Goal: Information Seeking & Learning: Learn about a topic

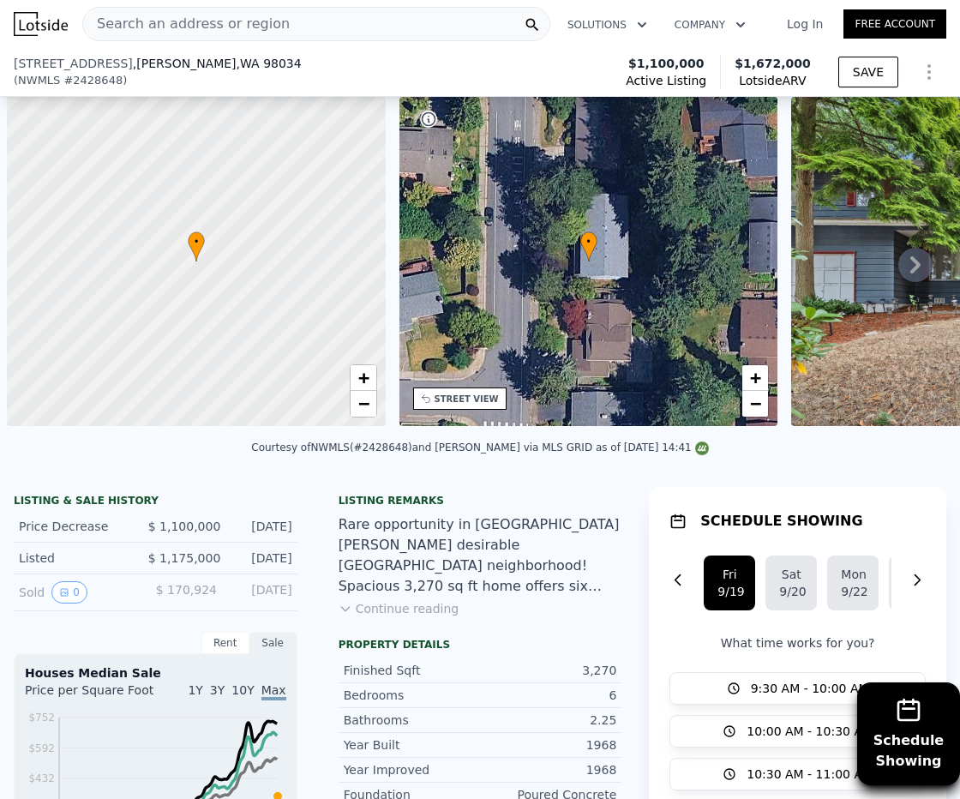
scroll to position [0, 547]
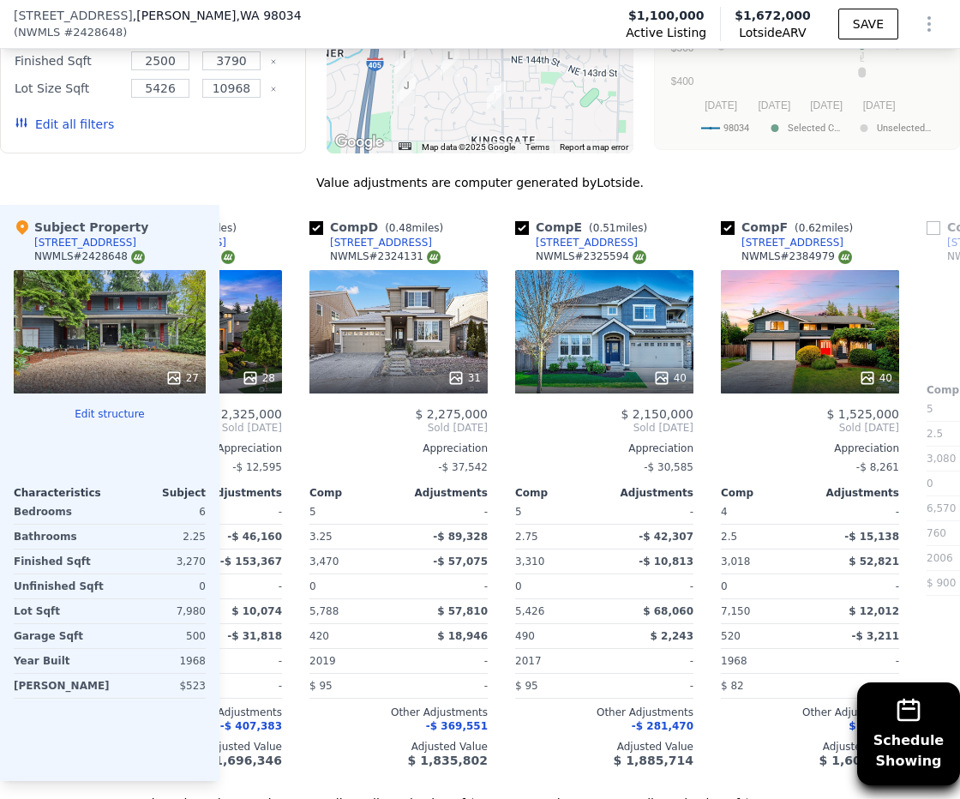
type input "3.5"
checkbox input "true"
type input "$ 1,704,000"
type input "$ 354,029"
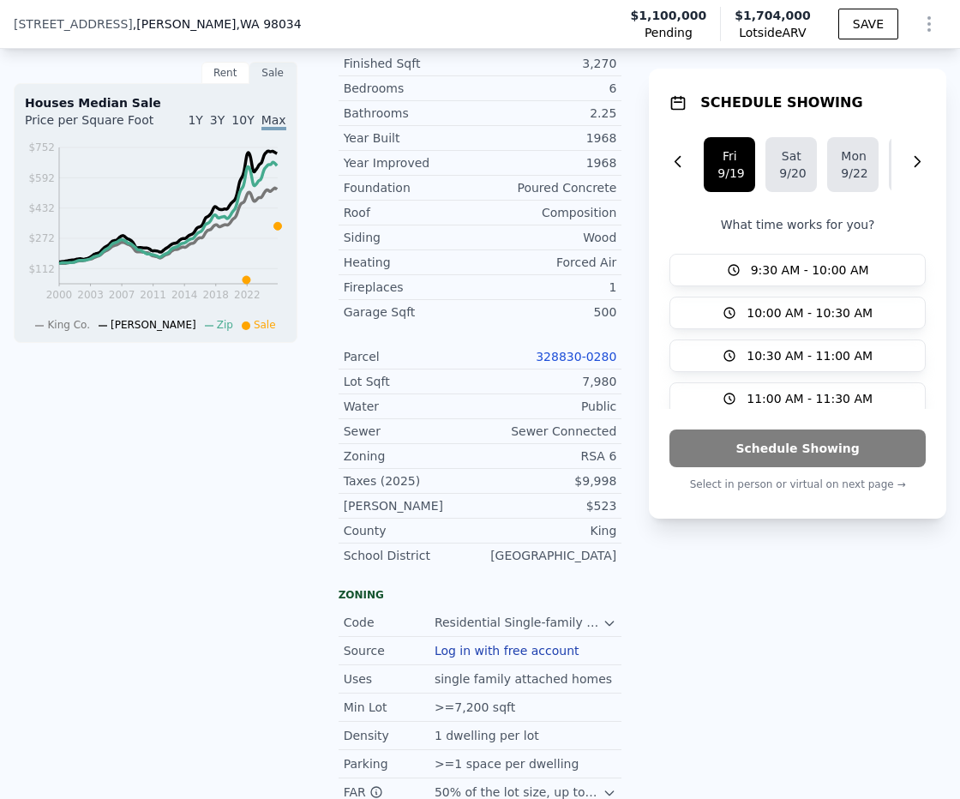
scroll to position [0, 0]
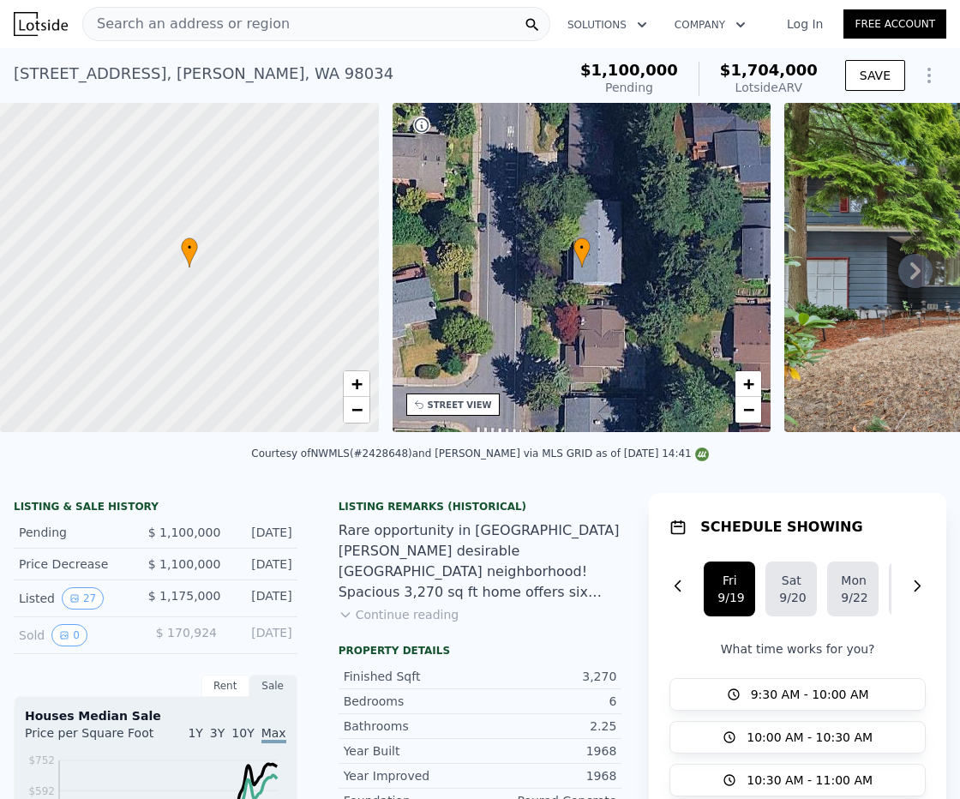
click at [234, 28] on span "Search an address or region" at bounding box center [186, 24] width 206 height 21
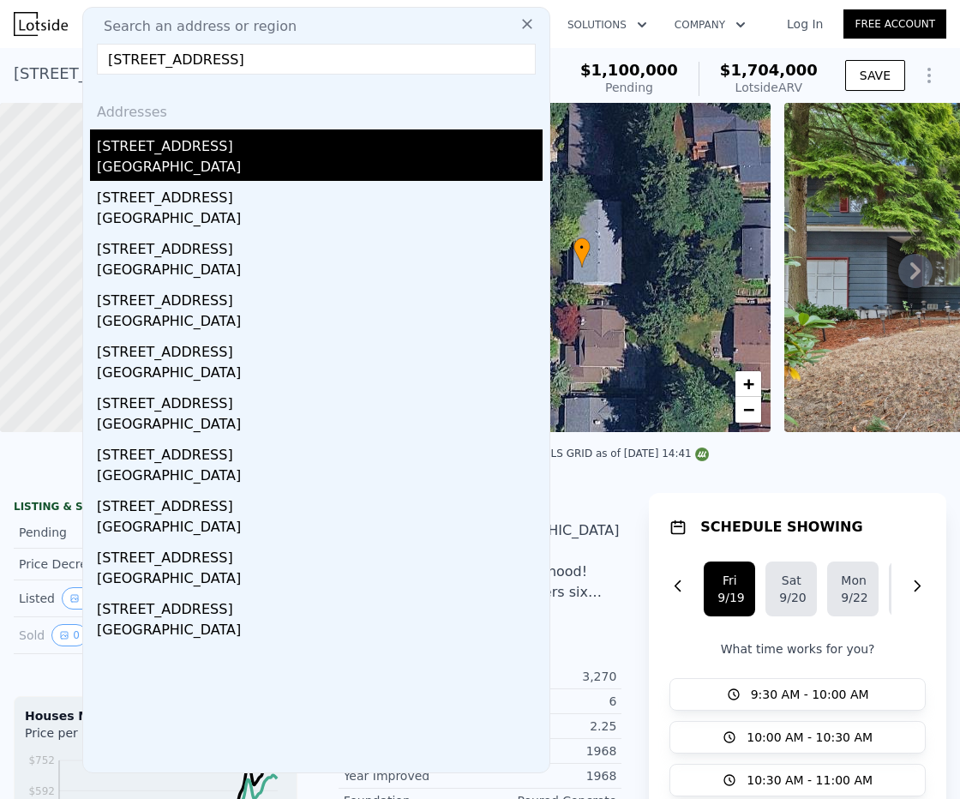
type input "17212 NE 165th St, Woodinville, WA 98072"
click at [234, 157] on div "Cottage Lake, WA 98072" at bounding box center [320, 169] width 446 height 24
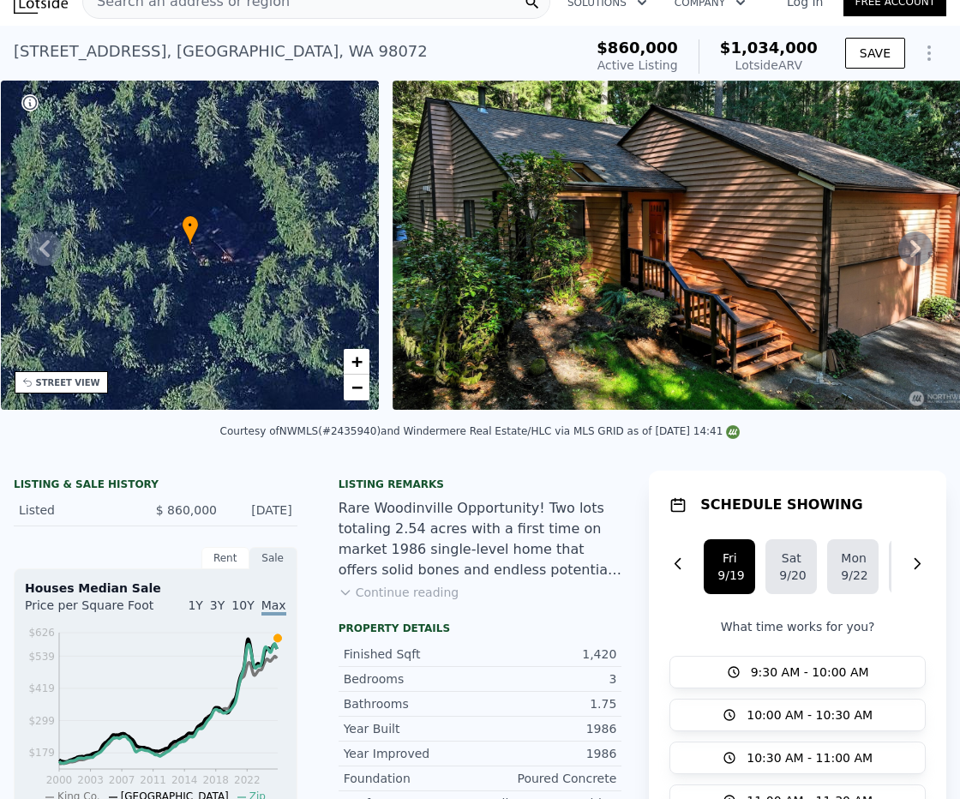
scroll to position [32, 0]
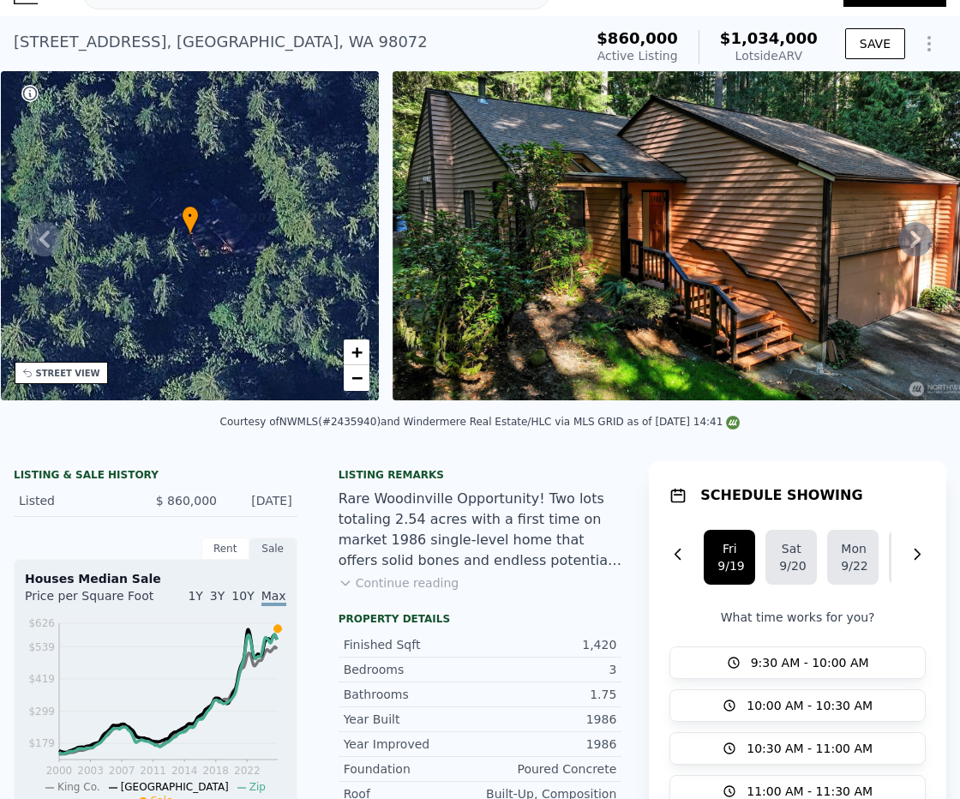
click at [344, 49] on div "17212 NE 165th St , Cottage Lake , WA 98072 Active at $860k (~ARV $1.034m )" at bounding box center [295, 47] width 562 height 48
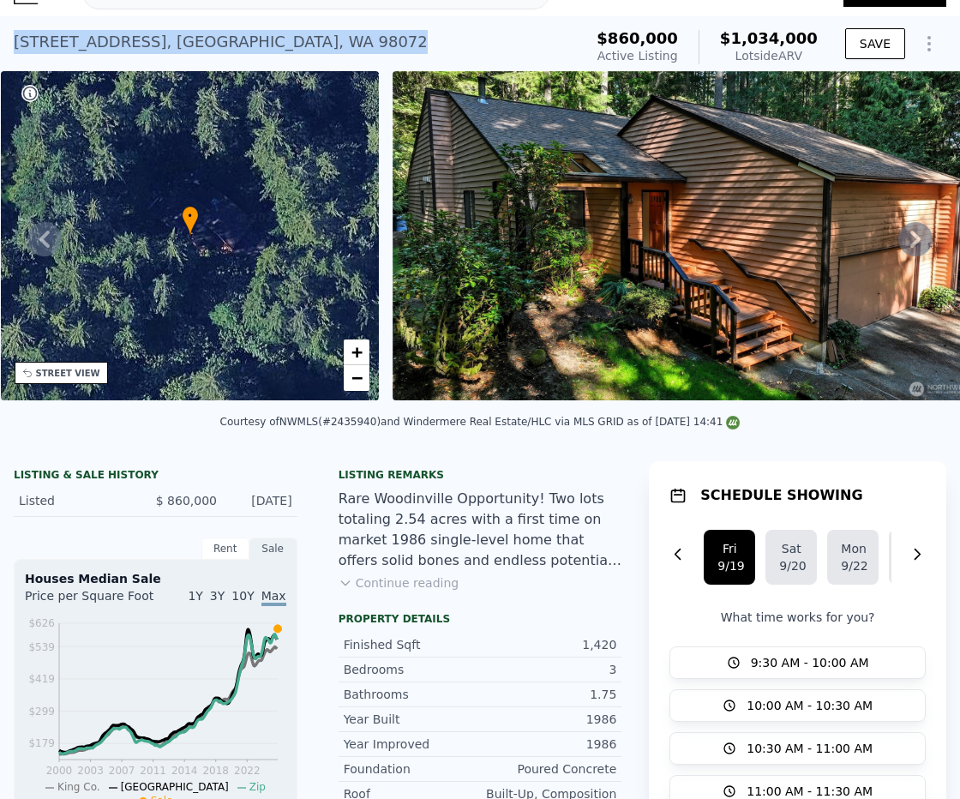
drag, startPoint x: 332, startPoint y: 41, endPoint x: 14, endPoint y: 49, distance: 318.0
click at [14, 49] on div "17212 NE 165th St , Cottage Lake , WA 98072 Active at $860k (~ARV $1.034m )" at bounding box center [295, 47] width 562 height 48
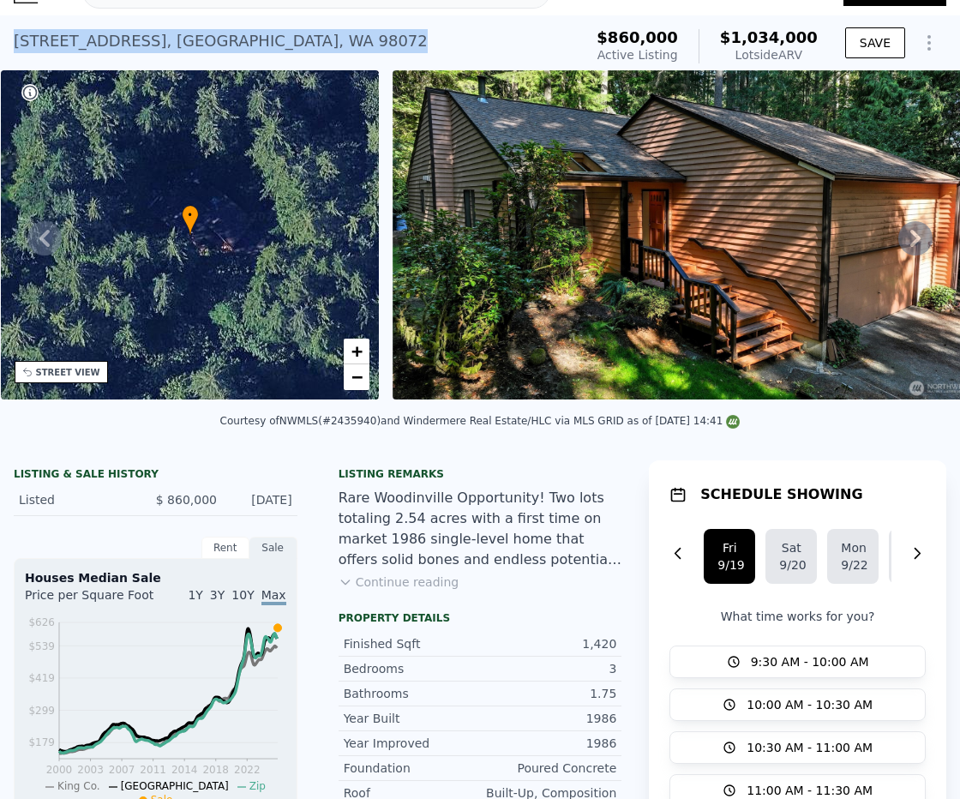
copy div "17212 NE 165th St , Cottage Lake , WA 98072"
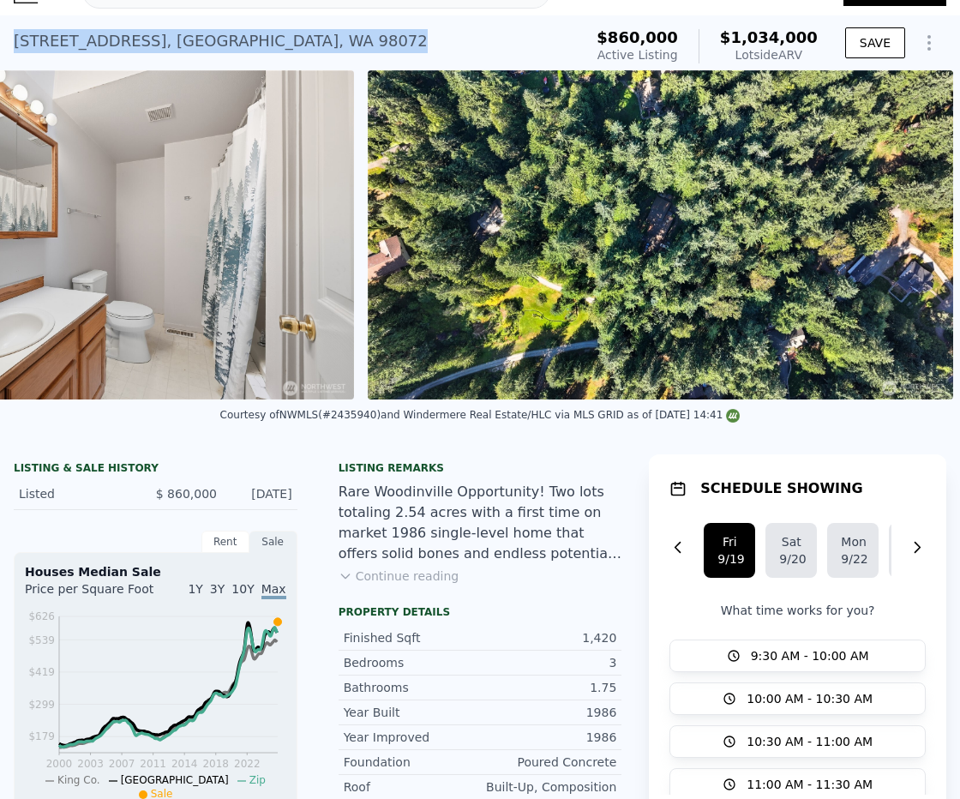
scroll to position [0, 9265]
click at [380, 584] on button "Continue reading" at bounding box center [398, 575] width 121 height 17
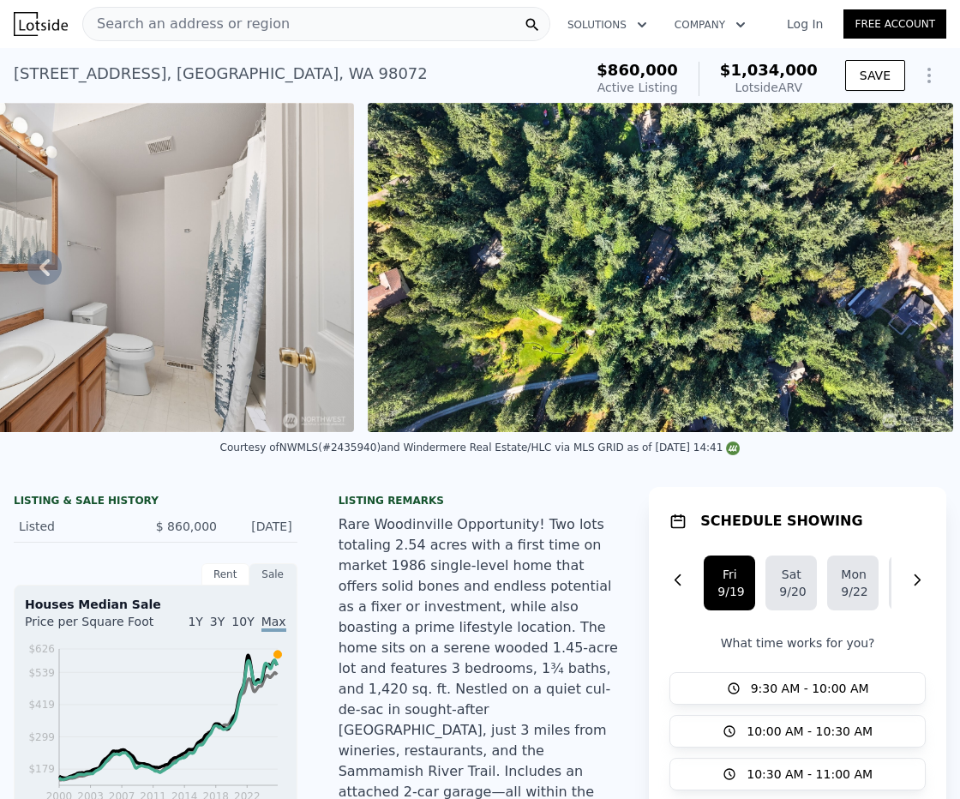
scroll to position [3, 0]
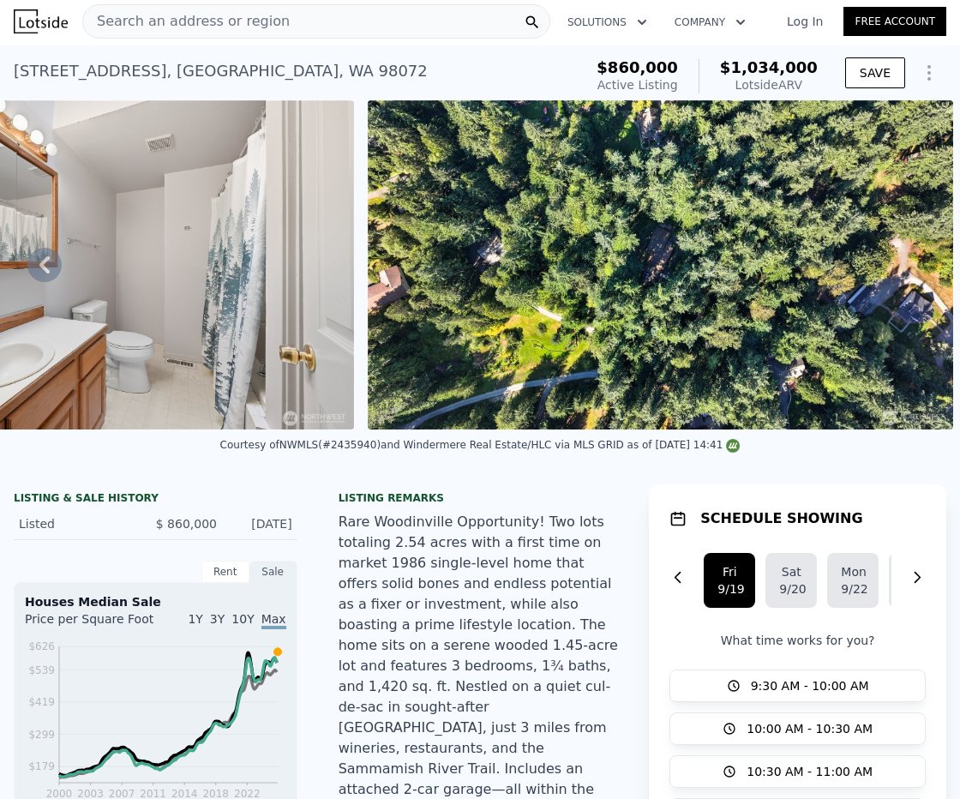
click at [37, 267] on icon at bounding box center [44, 265] width 34 height 34
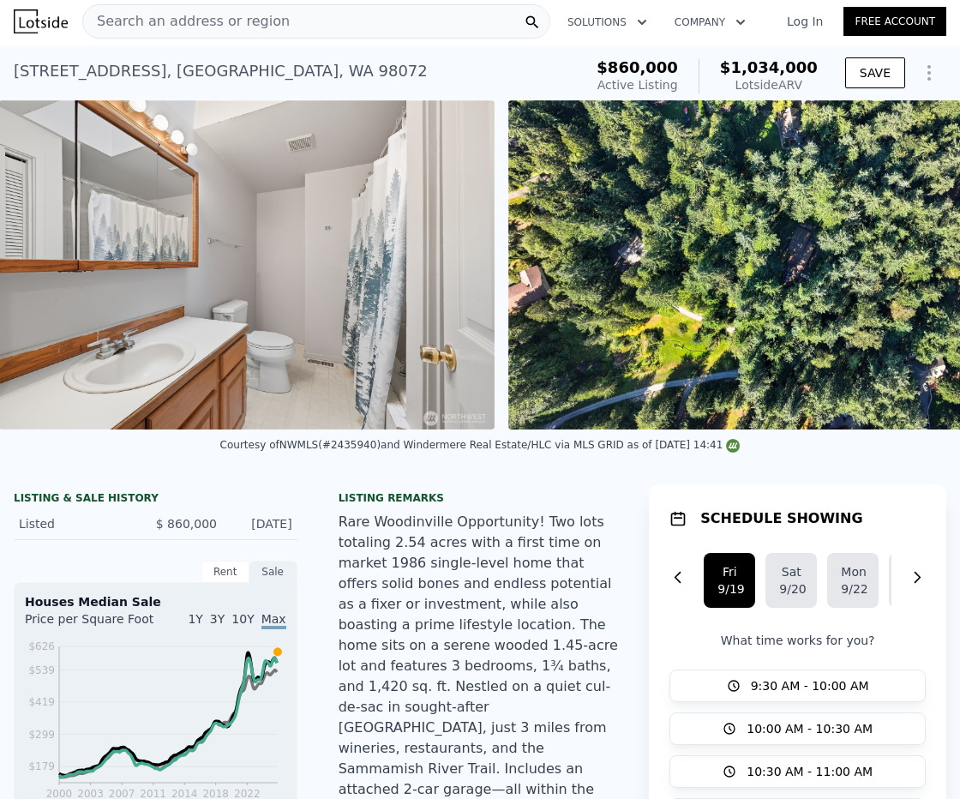
scroll to position [0, 9104]
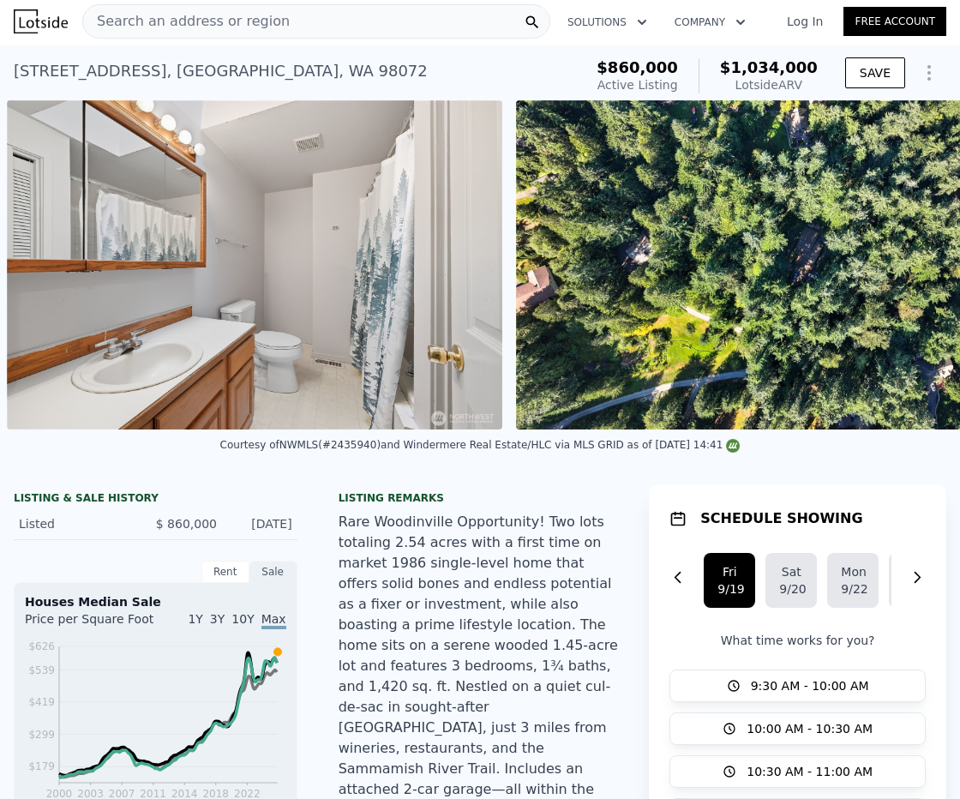
click at [37, 268] on div "• + − • + − STREET VIEW Loading... SATELLITE VIEW" at bounding box center [480, 264] width 960 height 329
click at [39, 272] on icon at bounding box center [44, 264] width 10 height 17
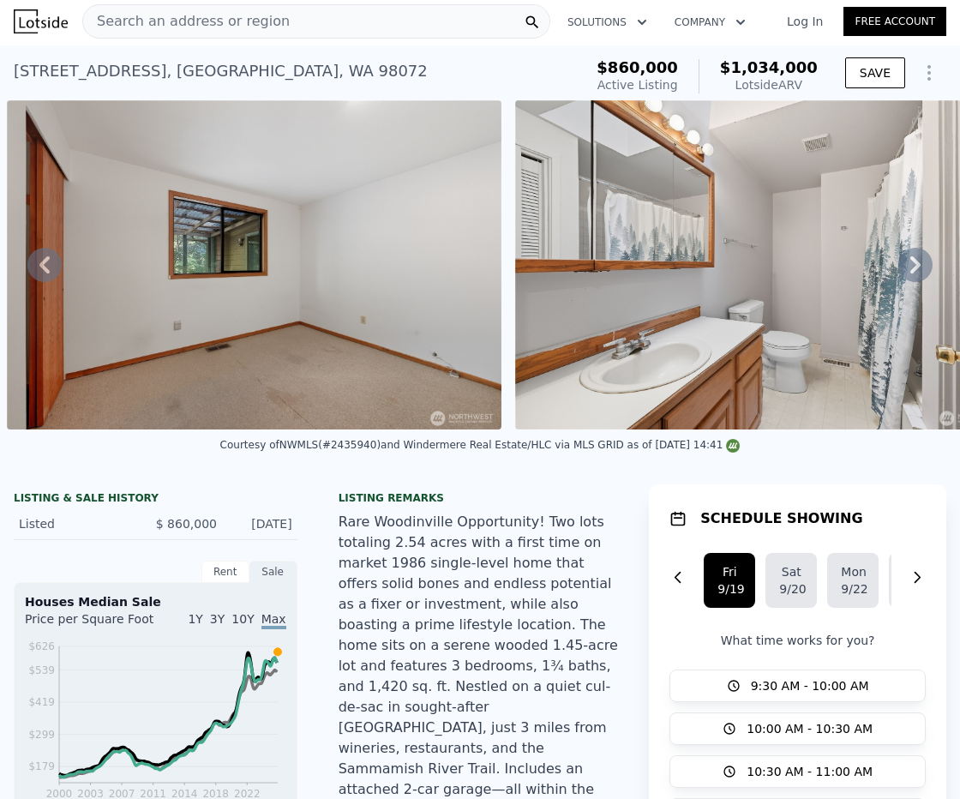
click at [39, 272] on icon at bounding box center [44, 264] width 10 height 17
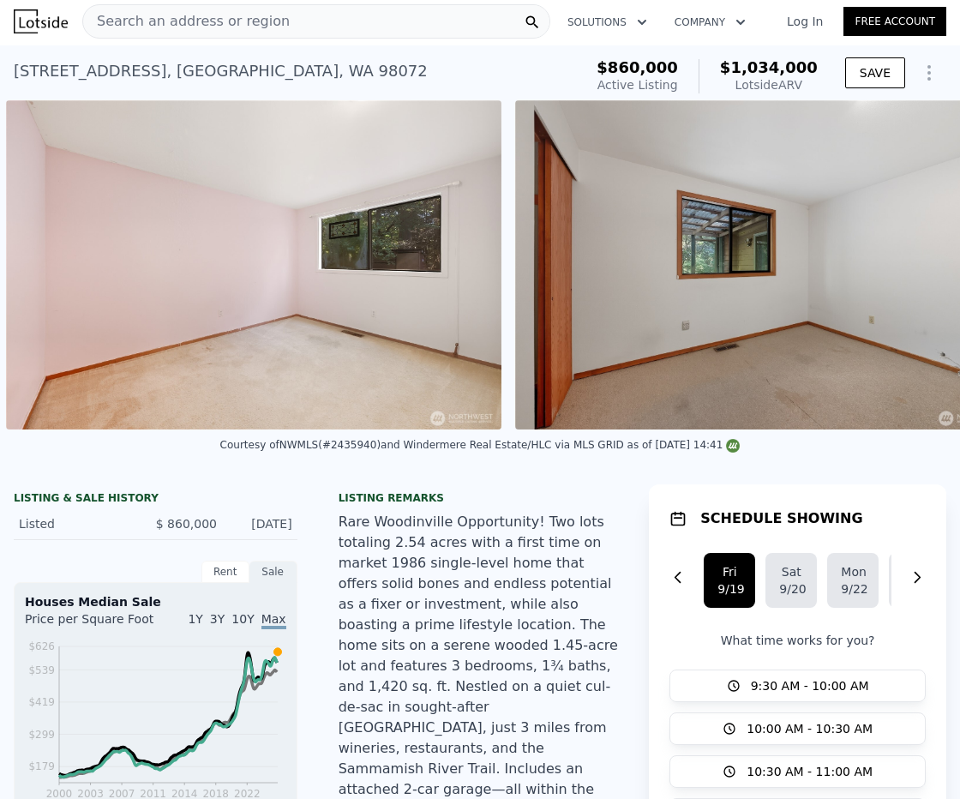
scroll to position [0, 8086]
click at [39, 272] on icon at bounding box center [44, 264] width 10 height 17
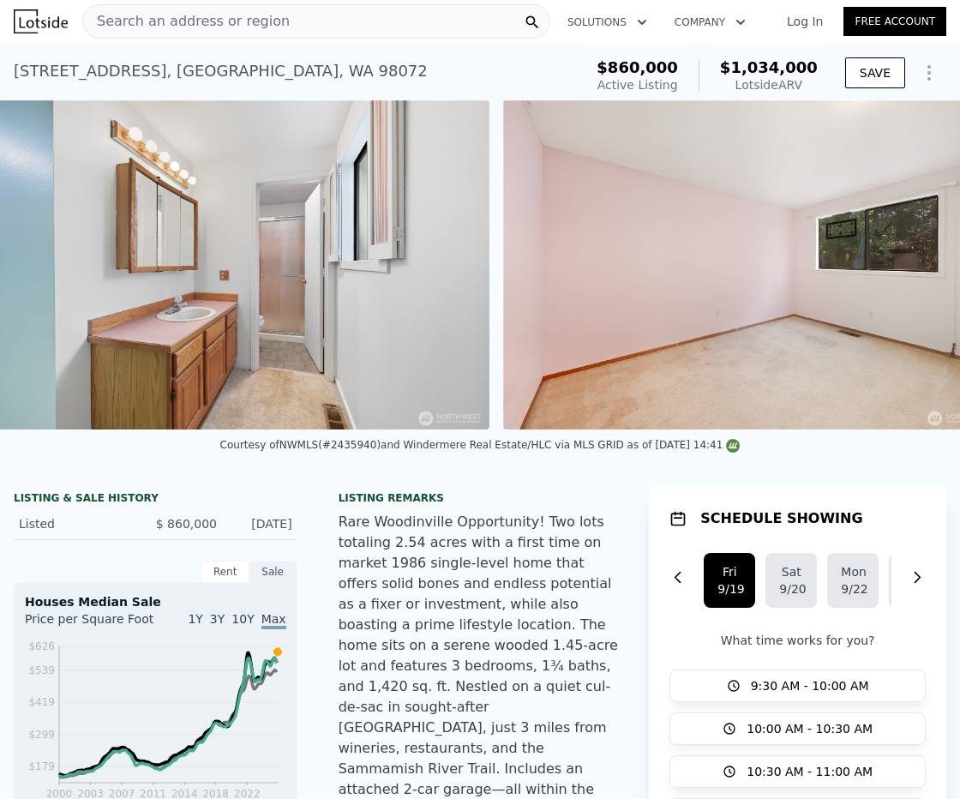
scroll to position [0, 7578]
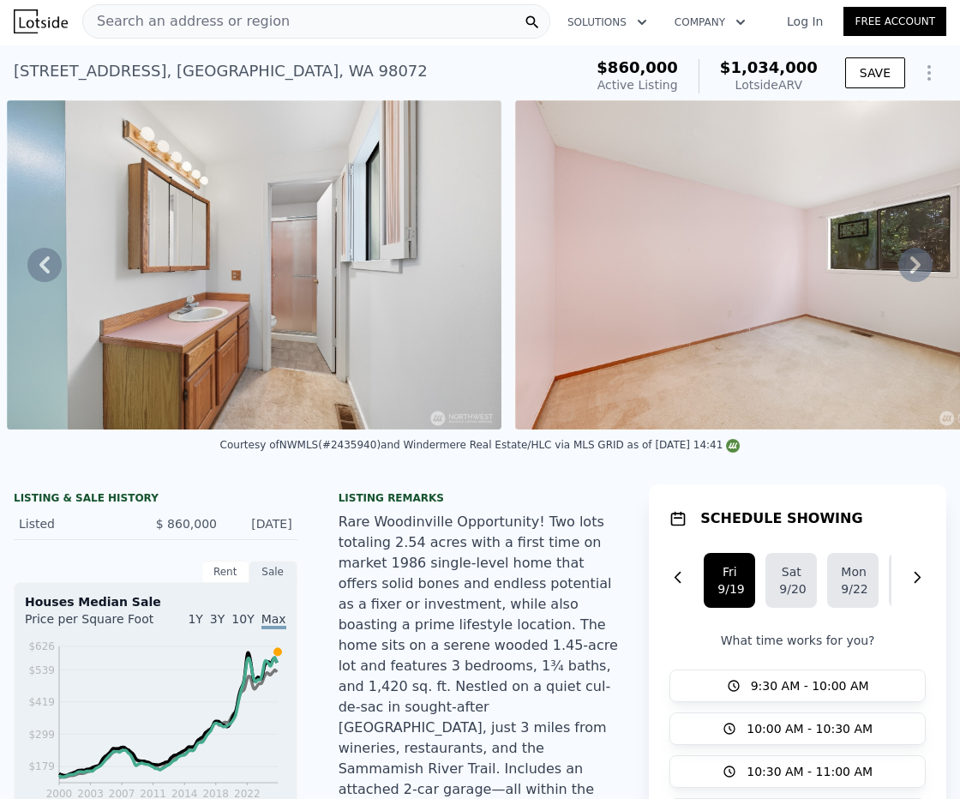
click at [243, 26] on span "Search an address or region" at bounding box center [186, 21] width 206 height 21
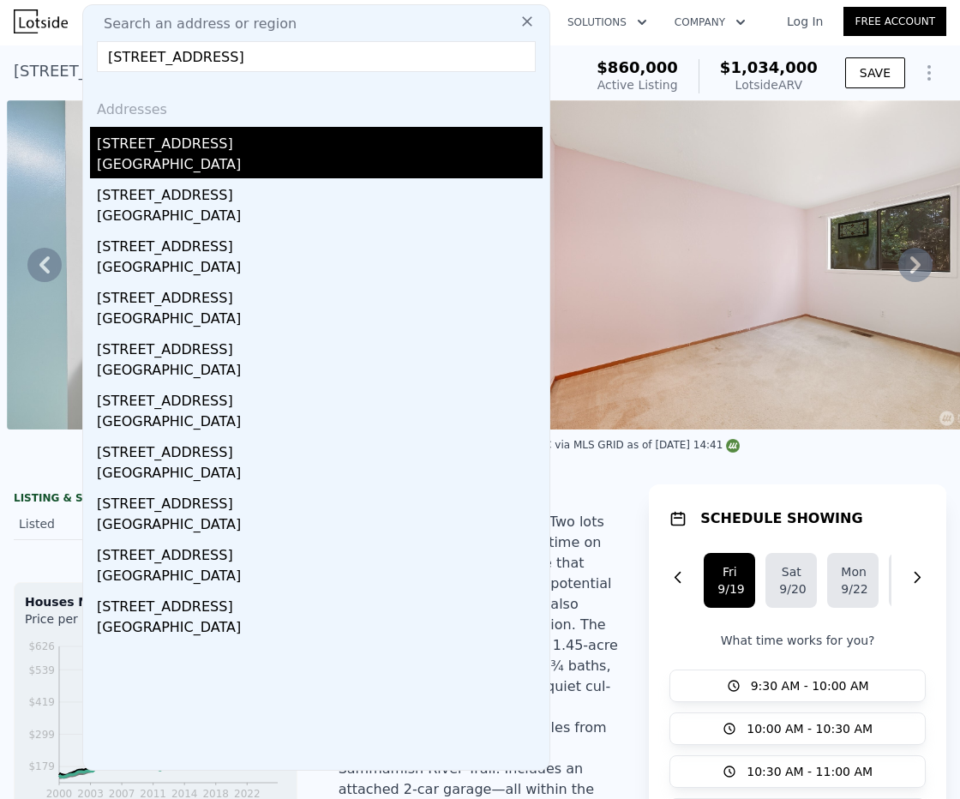
type input "3827 120th Pl Ne, Marysville, WA 98271"
click at [202, 152] on div "[STREET_ADDRESS]" at bounding box center [320, 140] width 446 height 27
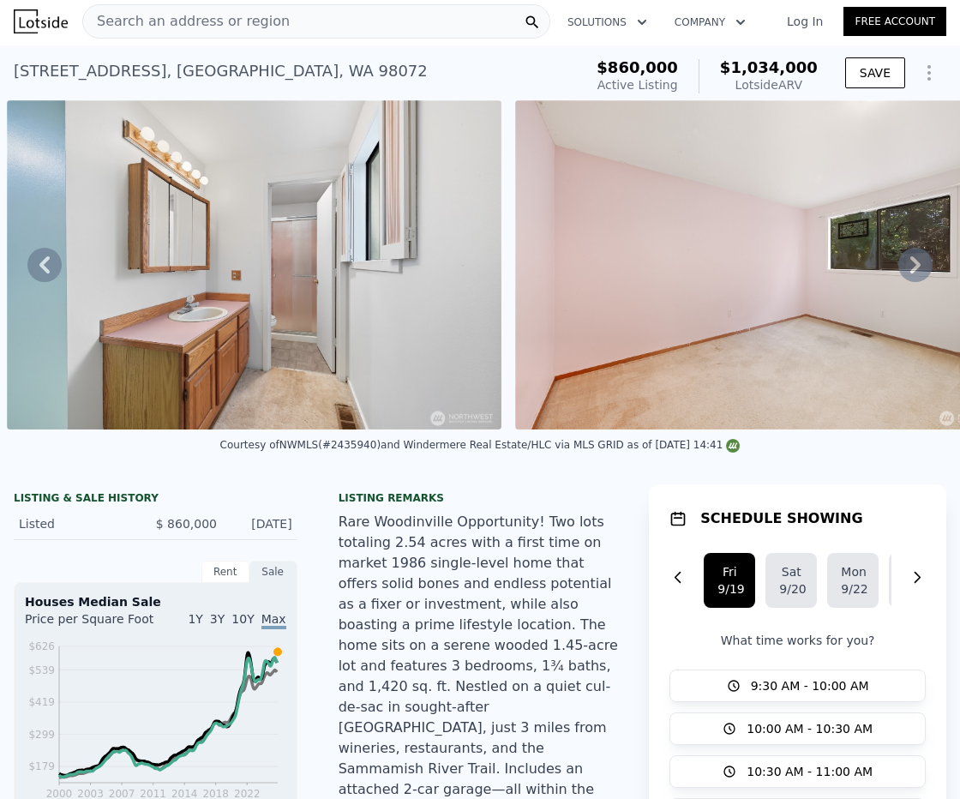
type input "3"
type input "2.5"
type input "1020"
type input "1524"
type input "8276"
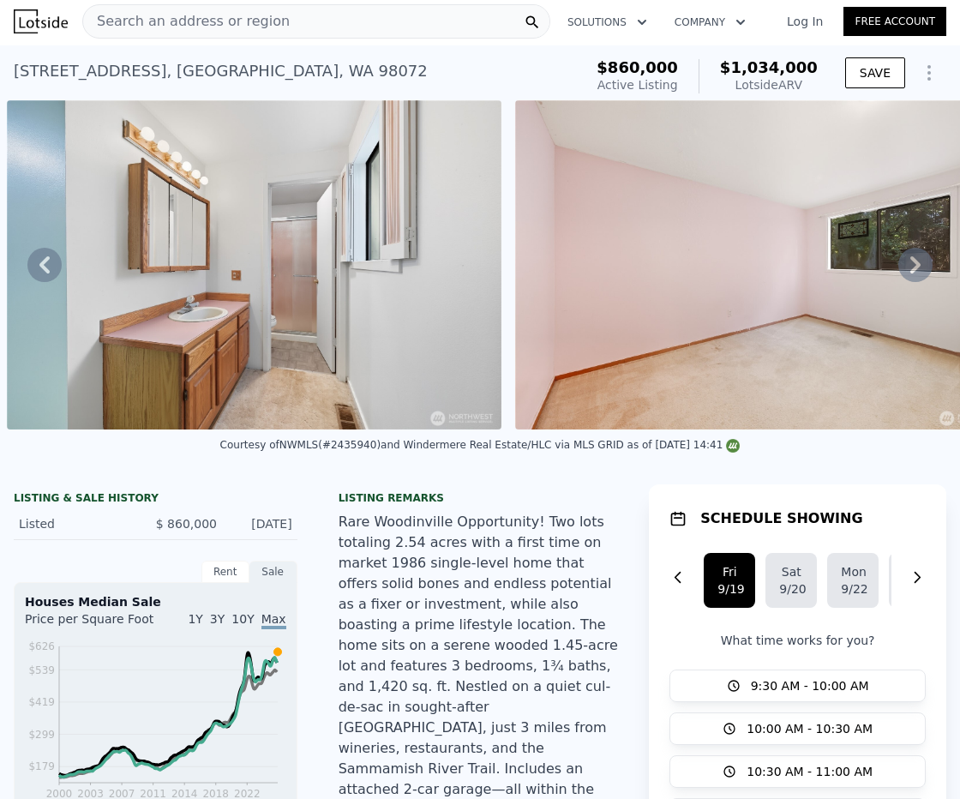
type input "13504"
type input "$ 544,000"
type input "5"
type input "$ 41,918"
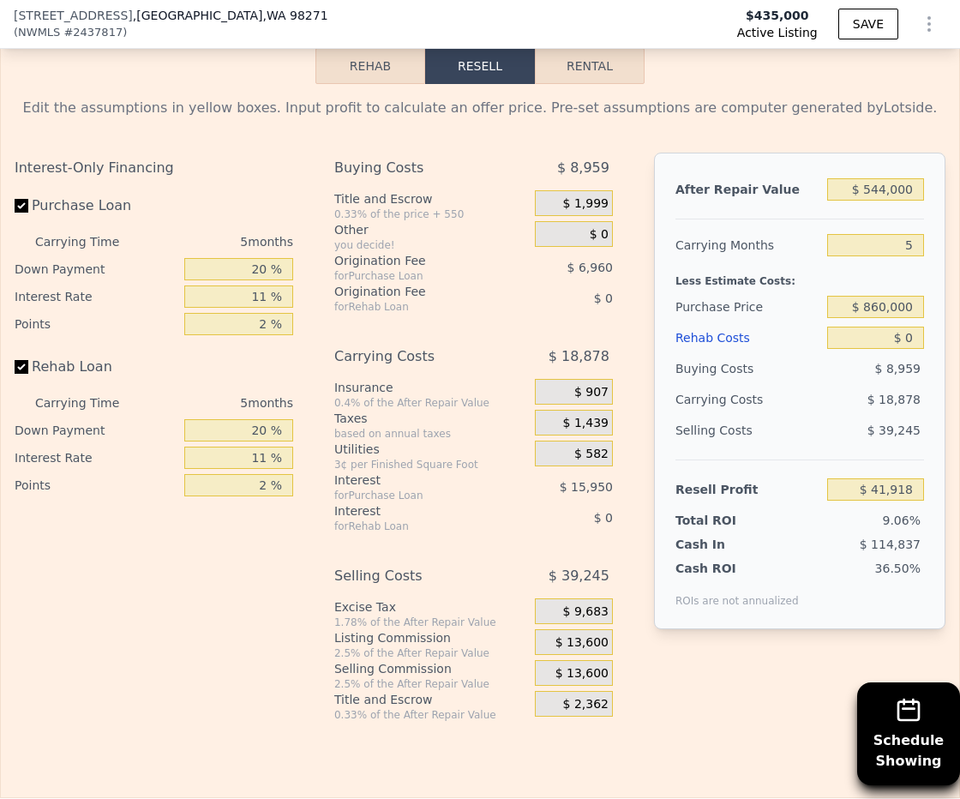
scroll to position [2923, 0]
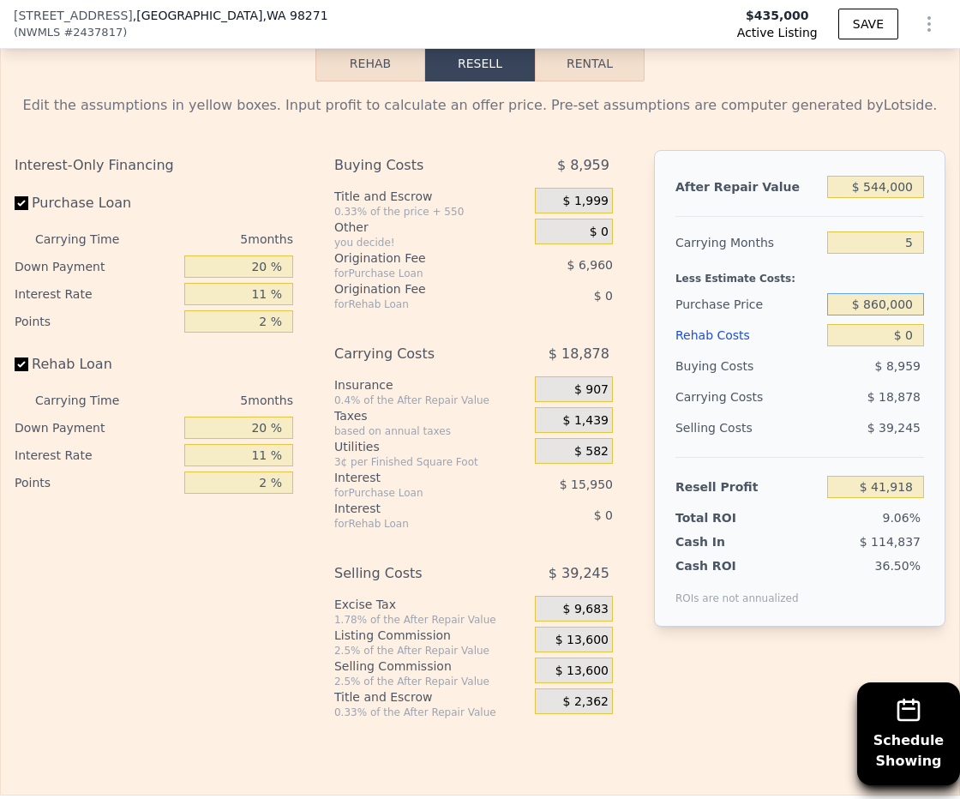
drag, startPoint x: 907, startPoint y: 307, endPoint x: 777, endPoint y: 302, distance: 130.3
click at [777, 302] on div "Purchase Price $ 860,000" at bounding box center [799, 304] width 248 height 31
type input "$ 435,000"
click at [890, 333] on input "$ 0" at bounding box center [875, 336] width 97 height 22
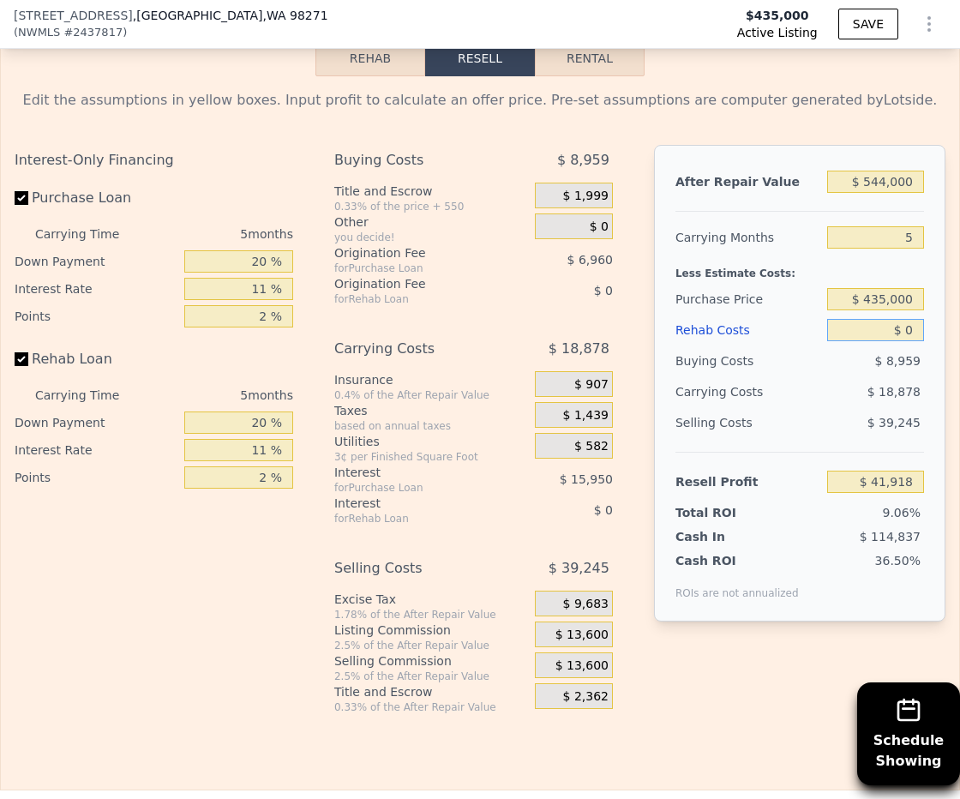
scroll to position [2933, 0]
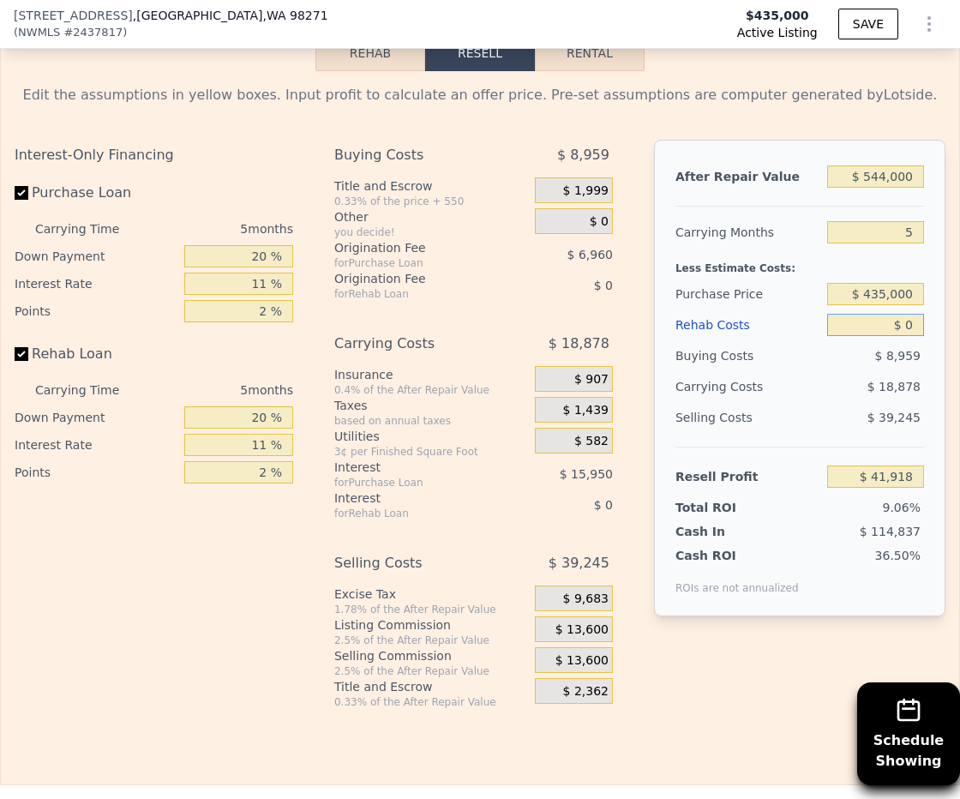
type input "$ 10"
type input "$ 41,908"
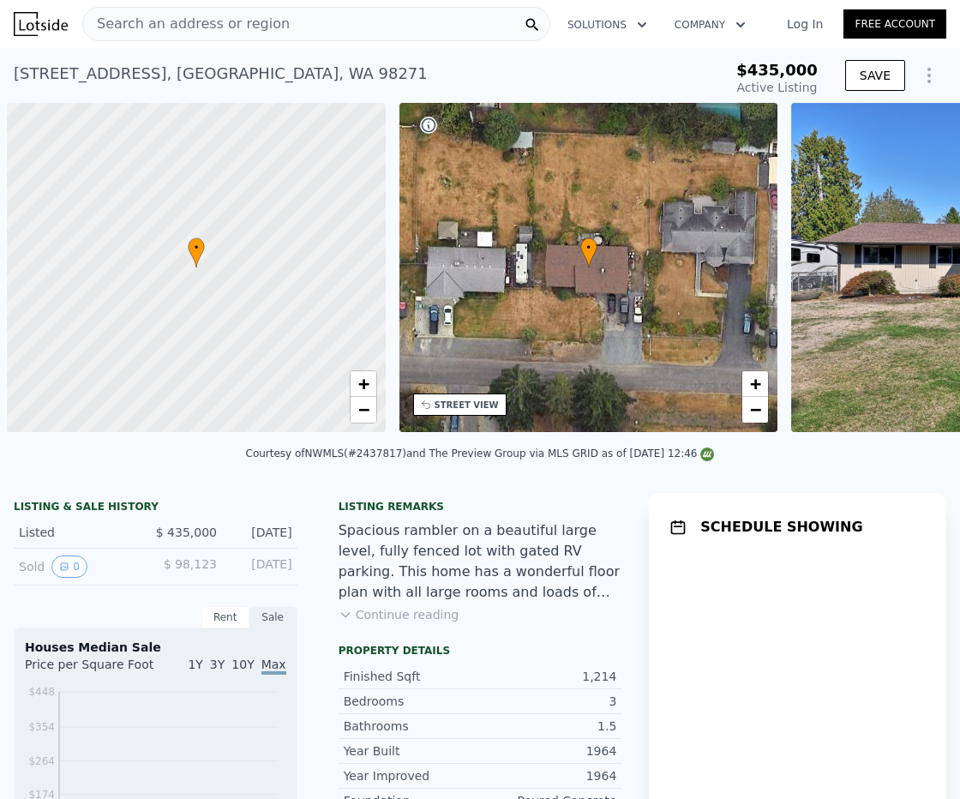
scroll to position [0, 7]
